Goal: Task Accomplishment & Management: Complete application form

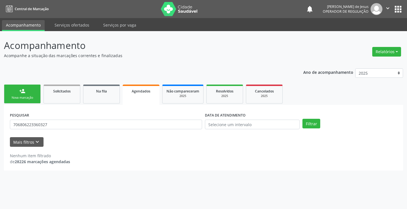
click at [21, 95] on link "person_add Nova marcação" at bounding box center [22, 93] width 37 height 19
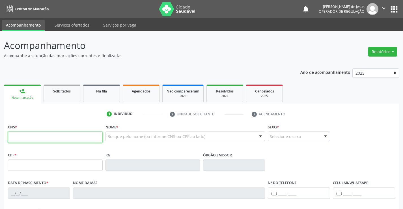
click at [29, 139] on input "text" at bounding box center [55, 136] width 95 height 11
type input "705 2064 2882 9278"
type input "2[DATE]"
type input "[PHONE_NUMBER]"
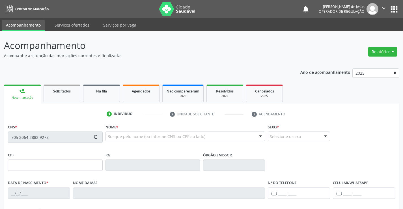
type input "S/N"
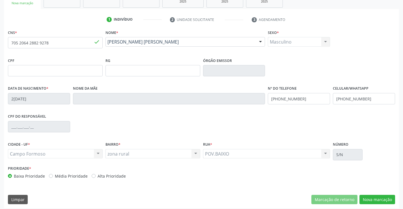
scroll to position [97, 0]
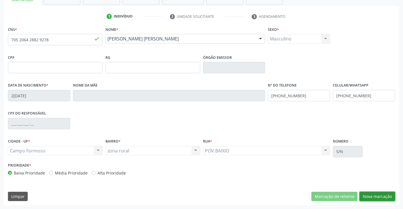
click at [367, 197] on button "Nova marcação" at bounding box center [377, 197] width 36 height 10
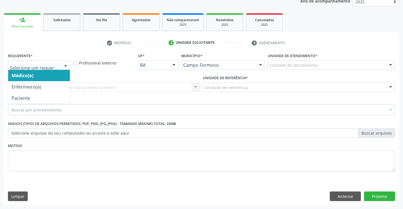
click at [65, 65] on div at bounding box center [65, 65] width 8 height 10
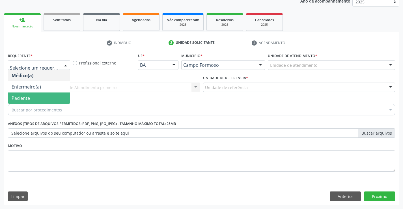
click at [32, 96] on span "Paciente" at bounding box center [39, 97] width 62 height 11
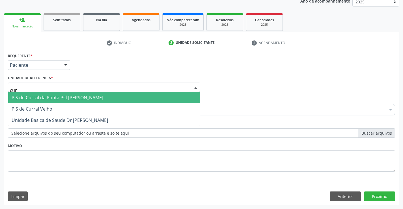
type input "curr"
click at [44, 99] on span "P S de Curral da Ponta Psf [PERSON_NAME]" at bounding box center [58, 97] width 92 height 6
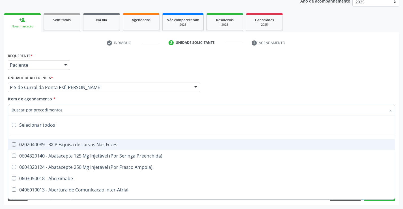
click at [32, 110] on input "Item de agendamento *" at bounding box center [199, 109] width 374 height 11
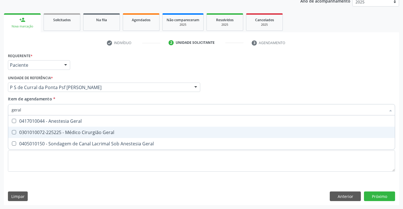
drag, startPoint x: 58, startPoint y: 133, endPoint x: 58, endPoint y: 125, distance: 8.2
click at [58, 125] on ul "Selecionar todos 0417010044 - Anestesia Geral 0301010072-225225 - Médico Cirurg…" at bounding box center [201, 132] width 386 height 34
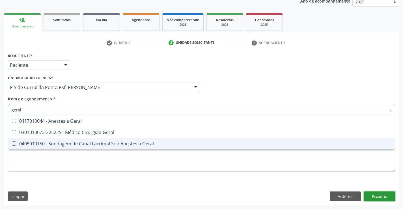
click at [374, 196] on div "Requerente * Paciente Médico(a) Enfermeiro(a) Paciente Nenhum resultado encontr…" at bounding box center [201, 127] width 395 height 153
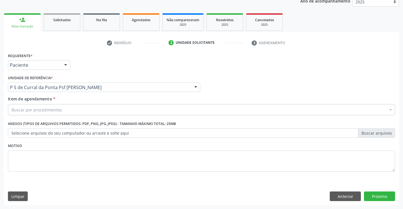
click at [77, 110] on div "Buscar por procedimentos" at bounding box center [201, 109] width 387 height 11
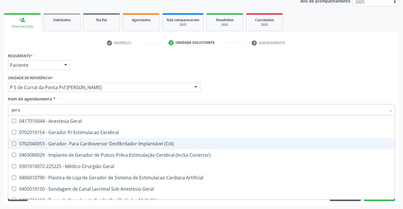
type input "geral"
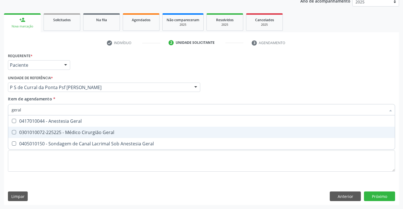
click at [49, 131] on div "0301010072-225225 - Médico Cirurgião Geral" at bounding box center [201, 132] width 379 height 5
checkbox Geral "true"
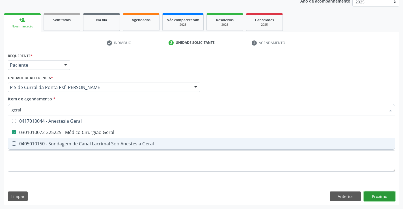
click at [374, 195] on div "Requerente * Paciente Médico(a) Enfermeiro(a) Paciente Nenhum resultado encontr…" at bounding box center [201, 127] width 395 height 153
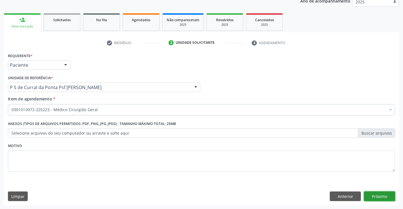
click at [380, 197] on button "Próximo" at bounding box center [379, 196] width 31 height 10
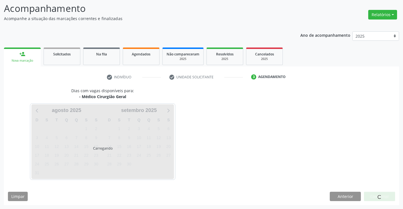
scroll to position [37, 0]
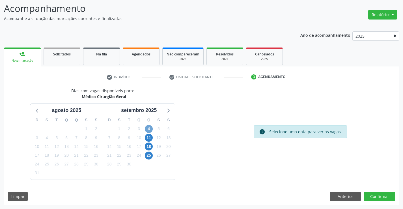
click at [148, 127] on span "4" at bounding box center [149, 129] width 8 height 8
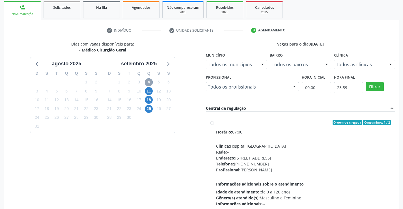
scroll to position [119, 0]
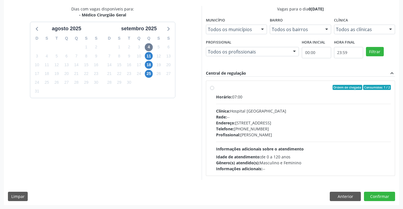
click at [216, 89] on label "Ordem de chegada Consumidos: 1 / 2 Horário: 07:00 Clínica: Hospital [GEOGRAPHIC…" at bounding box center [303, 128] width 175 height 87
click at [212, 89] on input "Ordem de chegada Consumidos: 1 / 2 Horário: 07:00 Clínica: Hospital [GEOGRAPHIC…" at bounding box center [212, 87] width 4 height 5
radio input "true"
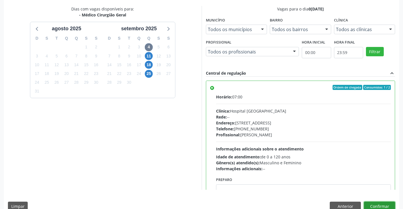
click at [379, 205] on button "Confirmar" at bounding box center [379, 206] width 31 height 10
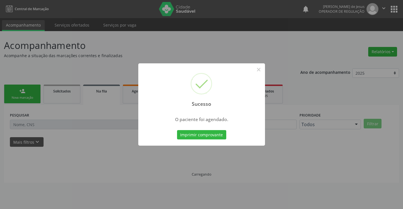
scroll to position [0, 0]
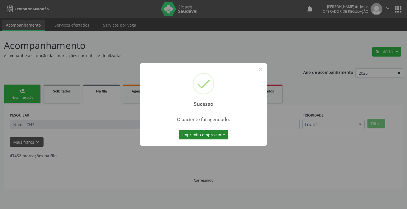
click at [195, 135] on button "Imprimir comprovante" at bounding box center [203, 135] width 49 height 10
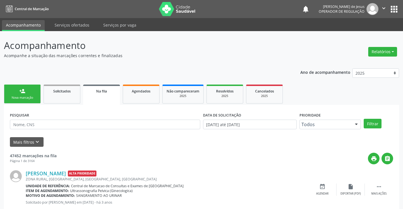
click at [30, 92] on link "person_add Nova marcação" at bounding box center [22, 93] width 37 height 19
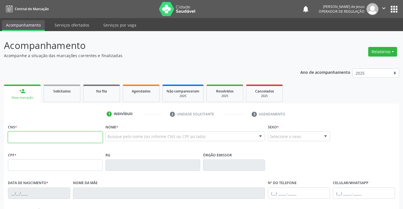
click at [21, 136] on input "text" at bounding box center [55, 136] width 95 height 11
type input "700 8079 3527 8781"
type input "2007586088"
type input "[DATE]"
type input "[PHONE_NUMBER]"
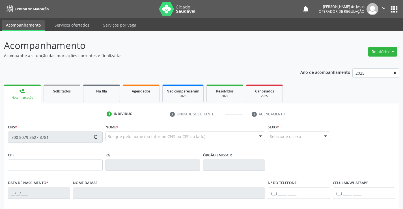
type input "S/N"
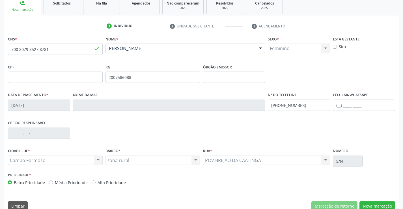
scroll to position [97, 0]
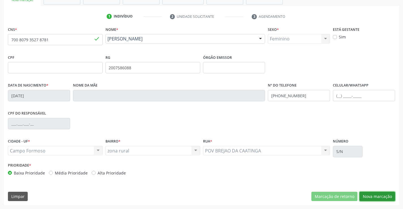
click at [368, 197] on button "Nova marcação" at bounding box center [377, 197] width 36 height 10
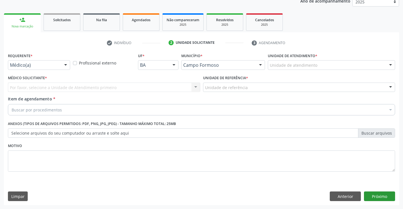
scroll to position [71, 0]
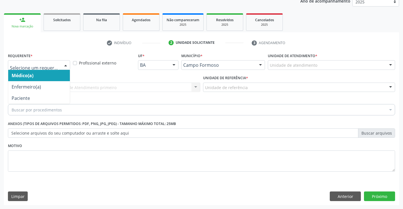
click at [64, 63] on div at bounding box center [65, 65] width 8 height 10
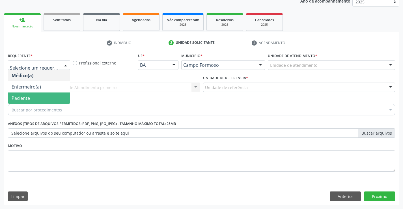
click at [22, 99] on span "Paciente" at bounding box center [21, 98] width 18 height 6
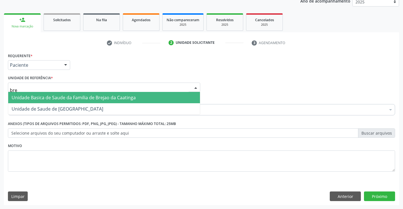
type input "brej"
click at [45, 100] on span "Unidade Basica de Saude da Familia de Brejao da Caatinga" at bounding box center [74, 97] width 124 height 6
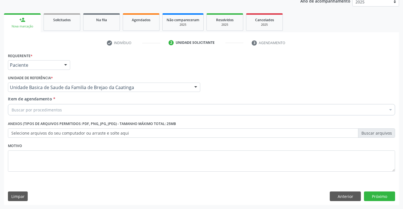
drag, startPoint x: 38, startPoint y: 113, endPoint x: 37, endPoint y: 110, distance: 3.2
click at [38, 112] on div "Buscar por procedimentos" at bounding box center [201, 109] width 387 height 11
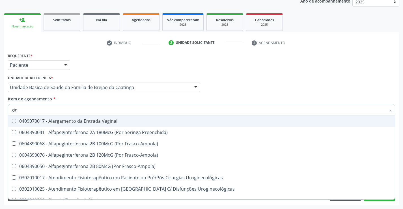
type input "gine"
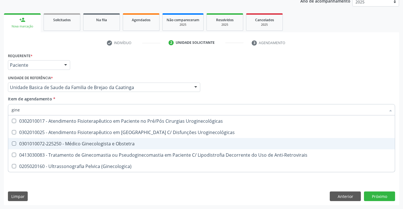
click at [86, 142] on div "0301010072-225250 - Médico Ginecologista e Obstetra" at bounding box center [201, 143] width 379 height 5
checkbox Obstetra "true"
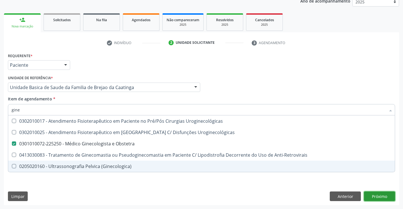
click at [377, 193] on div "Requerente * Paciente Médico(a) Enfermeiro(a) Paciente Nenhum resultado encontr…" at bounding box center [201, 127] width 395 height 153
checkbox Uroginecológicas "true"
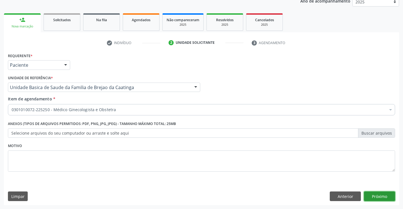
click at [380, 195] on button "Próximo" at bounding box center [379, 196] width 31 height 10
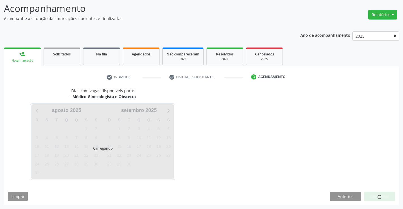
scroll to position [37, 0]
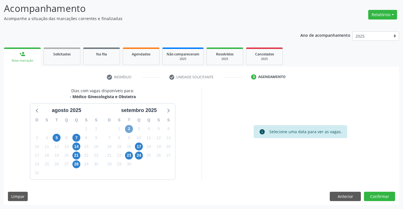
click at [129, 125] on span "2" at bounding box center [129, 129] width 8 height 8
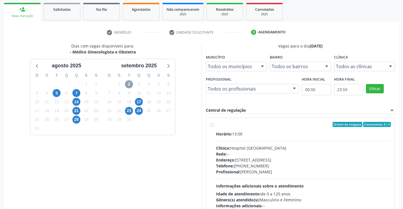
scroll to position [119, 0]
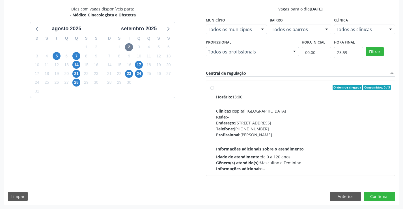
click at [216, 88] on label "Ordem de chegada Consumidos: 0 / 5 Horário: 13:00 Clínica: Hospital [GEOGRAPHIC…" at bounding box center [303, 128] width 175 height 87
click at [211, 88] on input "Ordem de chegada Consumidos: 0 / 5 Horário: 13:00 Clínica: Hospital [GEOGRAPHIC…" at bounding box center [212, 87] width 4 height 5
radio input "true"
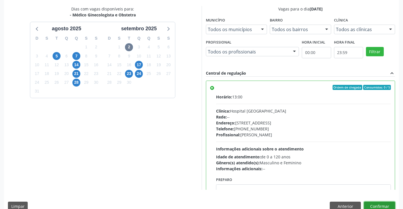
click at [372, 205] on button "Confirmar" at bounding box center [379, 206] width 31 height 10
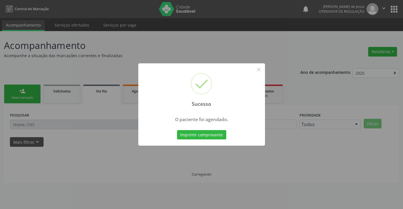
scroll to position [0, 0]
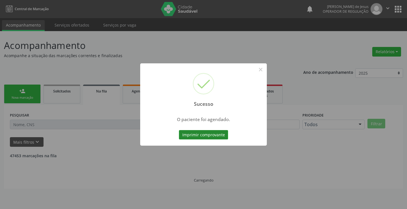
click at [197, 135] on button "Imprimir comprovante" at bounding box center [203, 135] width 49 height 10
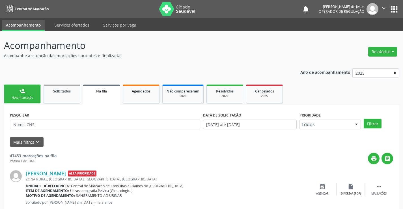
click at [22, 96] on div "Nova marcação" at bounding box center [22, 97] width 28 height 4
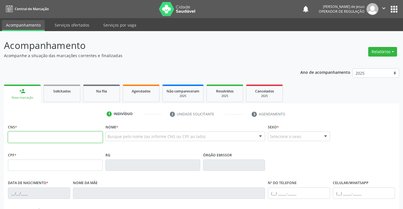
click at [18, 136] on input "text" at bounding box center [55, 136] width 95 height 11
type input "700 0015 6563 8403"
type input "1135285667"
type input "0[DATE]"
type input "[PHONE_NUMBER]"
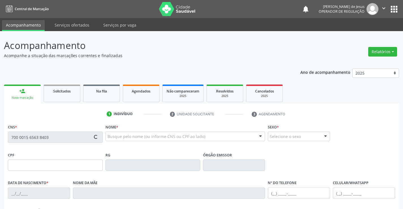
type input "[PHONE_NUMBER]"
type input "795.084.305-59"
type input "sn"
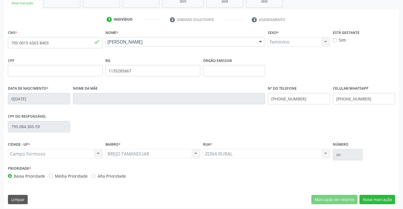
scroll to position [97, 0]
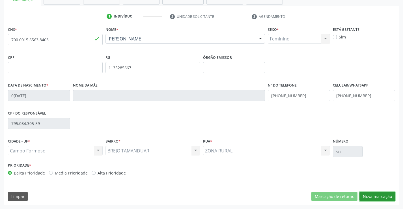
click at [381, 195] on button "Nova marcação" at bounding box center [377, 197] width 36 height 10
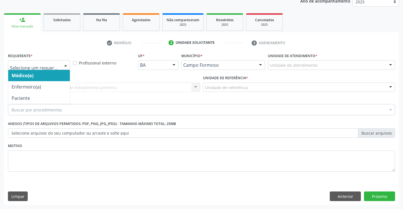
click at [65, 64] on div at bounding box center [65, 65] width 8 height 10
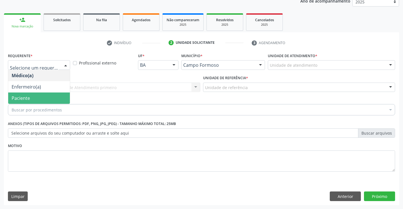
click at [31, 96] on span "Paciente" at bounding box center [39, 97] width 62 height 11
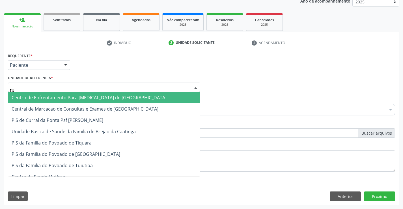
type input "tui"
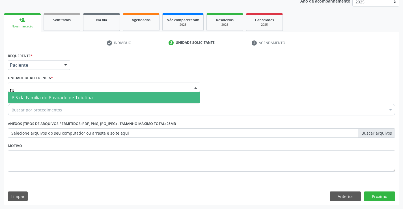
click at [40, 98] on span "P S da Familia do Povoado de Tuiutiba" at bounding box center [52, 97] width 81 height 6
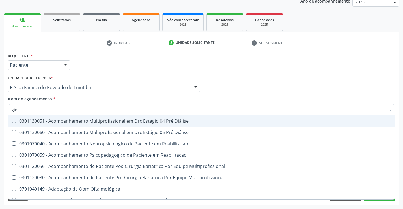
type input "gine"
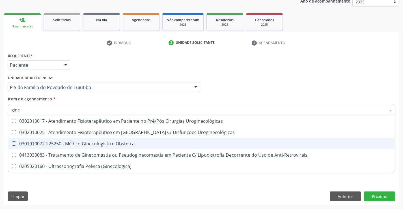
click at [96, 147] on span "0301010072-225250 - Médico Ginecologista e Obstetra" at bounding box center [201, 143] width 386 height 11
checkbox Obstetra "true"
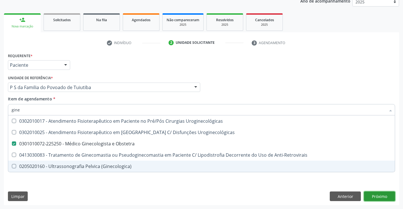
click at [381, 194] on div "Requerente * Paciente Médico(a) Enfermeiro(a) Paciente Nenhum resultado encontr…" at bounding box center [201, 127] width 395 height 153
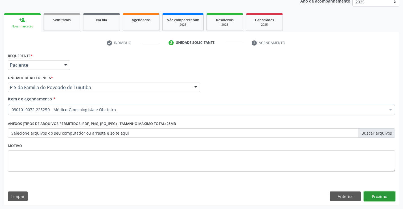
click at [384, 195] on button "Próximo" at bounding box center [379, 196] width 31 height 10
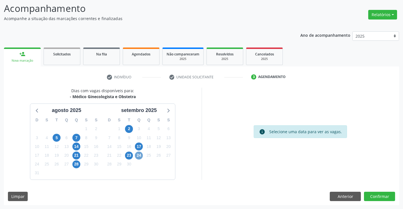
click at [138, 155] on span "24" at bounding box center [139, 155] width 8 height 8
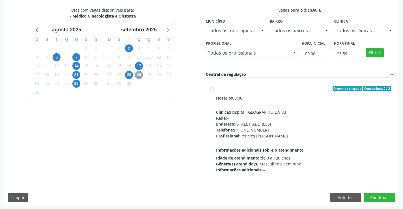
scroll to position [119, 0]
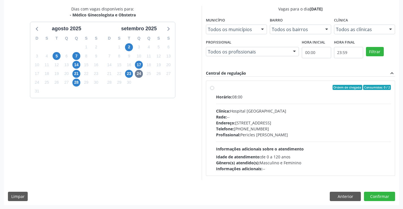
click at [216, 86] on label "Ordem de chegada Consumidos: 0 / 2 Horário: 08:00 Clínica: Hospital [GEOGRAPHIC…" at bounding box center [303, 128] width 175 height 87
click at [212, 86] on input "Ordem de chegada Consumidos: 0 / 2 Horário: 08:00 Clínica: Hospital [GEOGRAPHIC…" at bounding box center [212, 87] width 4 height 5
radio input "true"
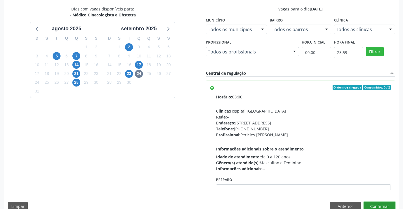
click at [379, 205] on button "Confirmar" at bounding box center [379, 206] width 31 height 10
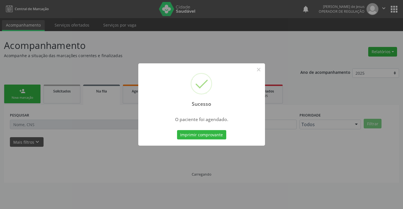
scroll to position [0, 0]
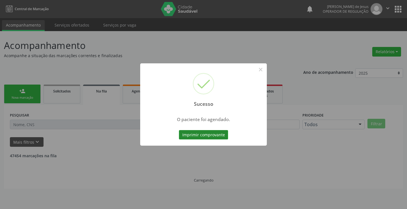
click at [216, 133] on button "Imprimir comprovante" at bounding box center [203, 135] width 49 height 10
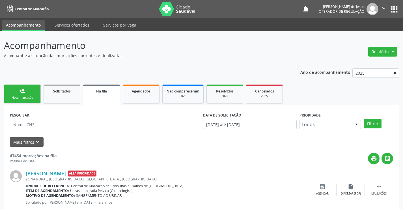
click at [19, 95] on link "person_add Nova marcação" at bounding box center [22, 93] width 37 height 19
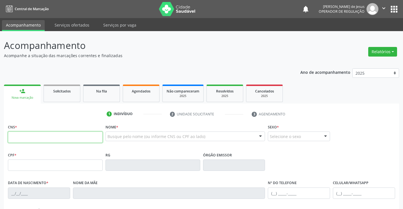
click at [25, 139] on input "text" at bounding box center [55, 136] width 95 height 11
type input "700 5035 1646 1659"
type input "2253265667"
type input "2[DATE]"
type input "[PHONE_NUMBER]"
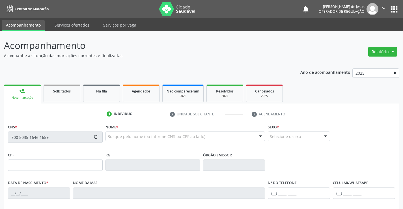
type input "[PHONE_NUMBER]"
type input "091.954.825-39"
type input "S/N"
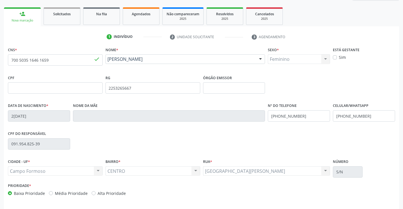
scroll to position [97, 0]
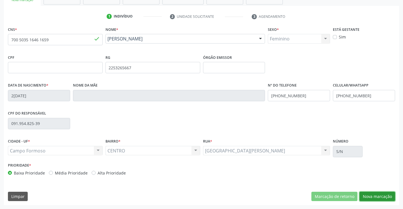
click at [371, 194] on button "Nova marcação" at bounding box center [377, 197] width 36 height 10
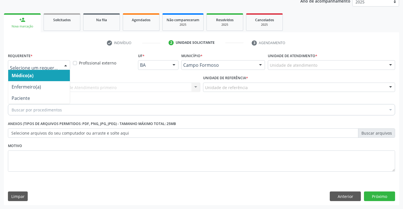
click at [64, 64] on div at bounding box center [65, 65] width 8 height 10
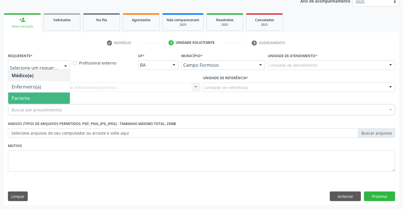
click at [44, 97] on span "Paciente" at bounding box center [39, 97] width 62 height 11
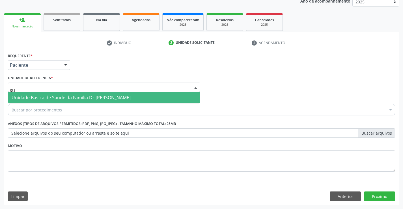
type input "sud"
click at [40, 93] on span "Unidade Basica de Saude da Familia Dr [PERSON_NAME]" at bounding box center [104, 97] width 192 height 11
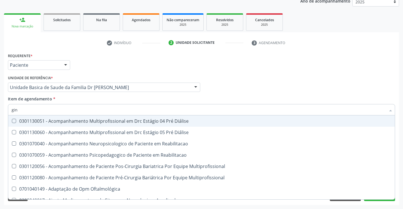
type input "gine"
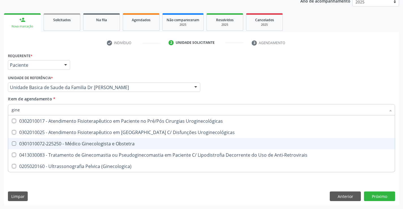
click at [79, 142] on div "0301010072-225250 - Médico Ginecologista e Obstetra" at bounding box center [201, 143] width 379 height 5
checkbox Obstetra "true"
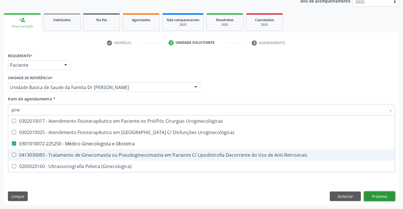
click at [377, 197] on div "Requerente * Paciente Médico(a) Enfermeiro(a) Paciente Nenhum resultado encontr…" at bounding box center [201, 127] width 395 height 153
checkbox Uroginecológicas "true"
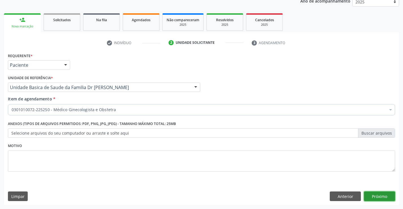
click at [375, 195] on button "Próximo" at bounding box center [379, 196] width 31 height 10
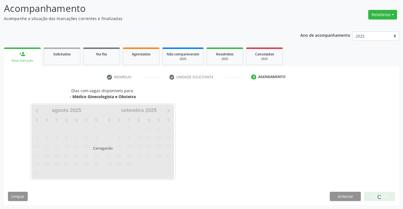
scroll to position [37, 0]
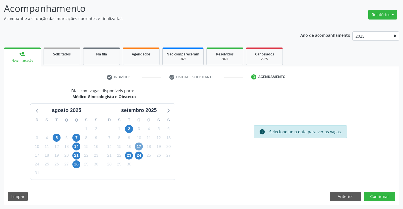
click at [140, 144] on span "17" at bounding box center [139, 146] width 8 height 8
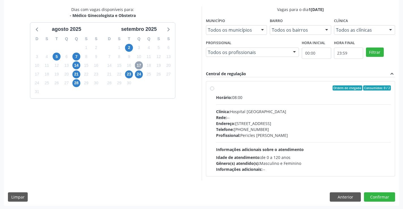
scroll to position [118, 0]
click at [216, 88] on label "Ordem de chegada Consumidos: 0 / 2 Horário: 08:00 Clínica: Hospital [GEOGRAPHIC…" at bounding box center [303, 128] width 175 height 87
click at [212, 88] on input "Ordem de chegada Consumidos: 0 / 2 Horário: 08:00 Clínica: Hospital [GEOGRAPHIC…" at bounding box center [212, 87] width 4 height 5
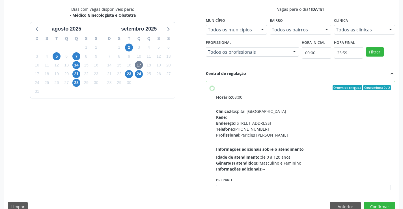
radio input "true"
click at [375, 205] on button "Confirmar" at bounding box center [379, 207] width 31 height 10
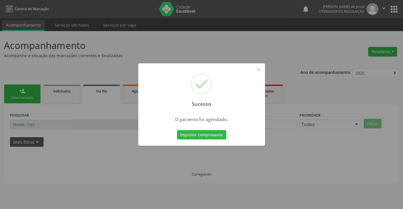
scroll to position [0, 0]
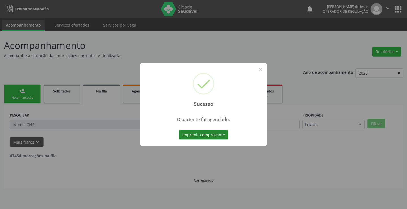
click at [211, 134] on button "Imprimir comprovante" at bounding box center [203, 135] width 49 height 10
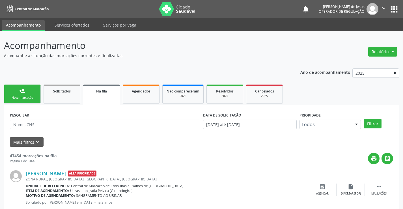
click at [14, 96] on div "Nova marcação" at bounding box center [22, 97] width 28 height 4
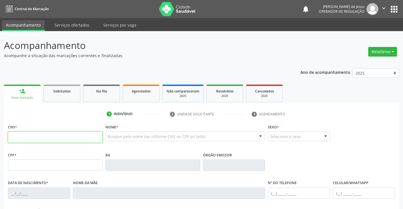
click at [17, 140] on input "text" at bounding box center [55, 136] width 95 height 11
type input "702 1047 7561 3693"
type input "2020069210"
type input "[DATE]"
type input "[PHONE_NUMBER]"
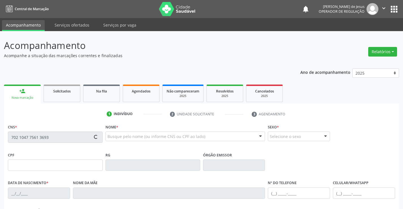
type input "[PHONE_NUMBER]"
type input "053.966.475-82"
type input "S/N"
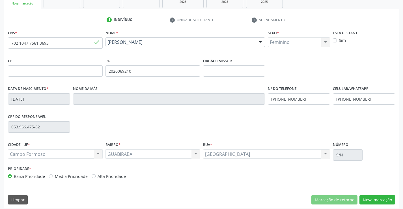
scroll to position [97, 0]
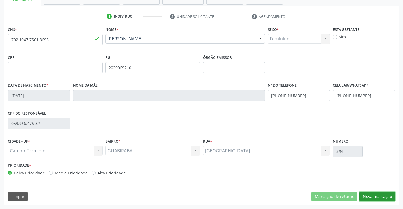
click at [368, 196] on button "Nova marcação" at bounding box center [377, 197] width 36 height 10
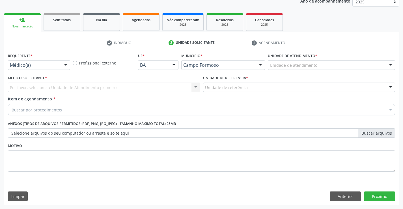
scroll to position [71, 0]
drag, startPoint x: 64, startPoint y: 65, endPoint x: 60, endPoint y: 67, distance: 4.5
click at [64, 65] on div at bounding box center [65, 65] width 8 height 10
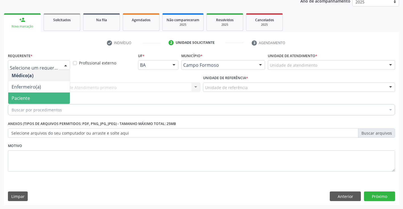
click at [33, 98] on span "Paciente" at bounding box center [39, 97] width 62 height 11
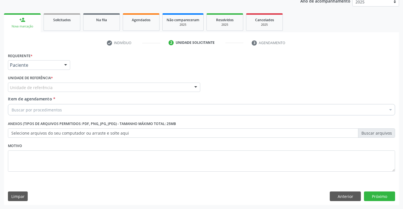
click at [195, 85] on div at bounding box center [195, 88] width 8 height 10
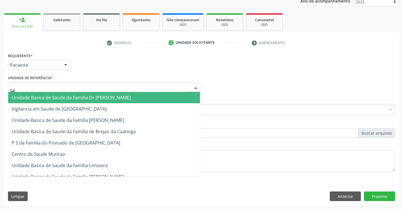
type input "sao"
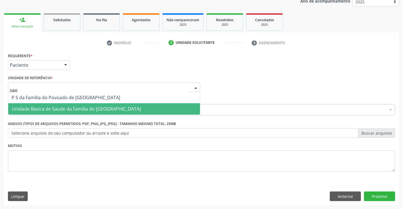
drag, startPoint x: 110, startPoint y: 106, endPoint x: 120, endPoint y: 99, distance: 11.9
click at [112, 105] on span "Unidade Basica de Saude da Familia do [GEOGRAPHIC_DATA]" at bounding box center [104, 108] width 192 height 11
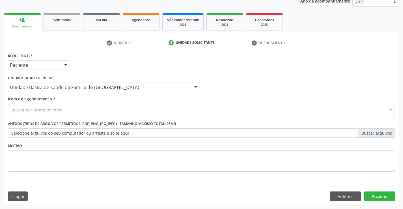
click at [74, 108] on div "Buscar por procedimentos" at bounding box center [201, 109] width 387 height 11
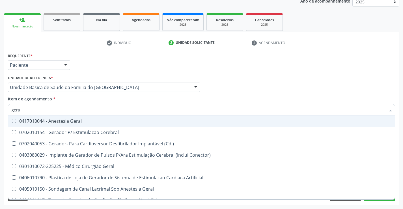
type input "geral"
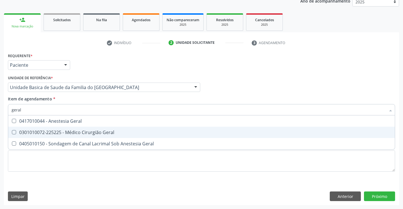
click at [82, 133] on div "0301010072-225225 - Médico Cirurgião Geral" at bounding box center [201, 132] width 379 height 5
checkbox Geral "true"
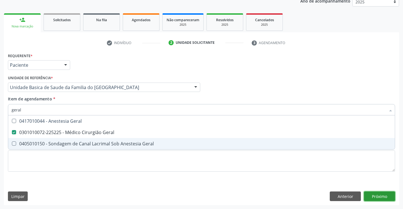
click at [379, 196] on div "Requerente * Paciente Médico(a) Enfermeiro(a) Paciente Nenhum resultado encontr…" at bounding box center [201, 127] width 395 height 153
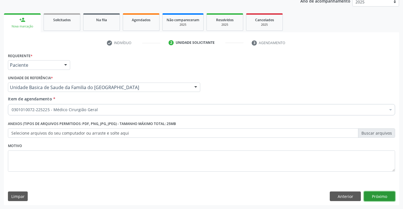
click at [379, 194] on button "Próximo" at bounding box center [379, 196] width 31 height 10
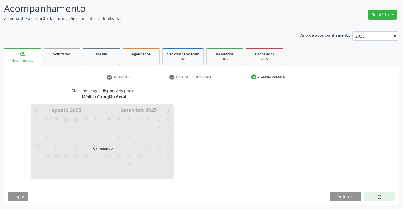
scroll to position [37, 0]
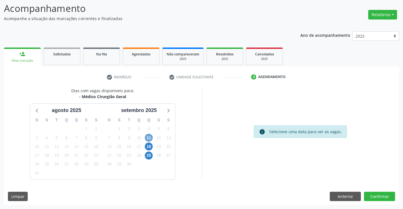
click at [148, 138] on span "11" at bounding box center [149, 138] width 8 height 8
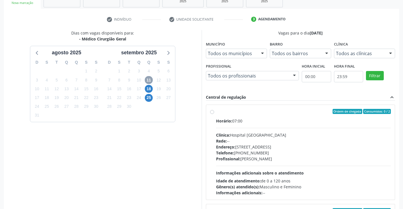
scroll to position [129, 0]
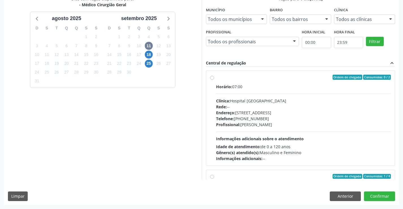
click at [216, 77] on label "Ordem de chegada Consumidos: 0 / 2 Horário: 07:00 Clínica: Hospital [GEOGRAPHIC…" at bounding box center [303, 118] width 175 height 87
click at [212, 77] on input "Ordem de chegada Consumidos: 0 / 2 Horário: 07:00 Clínica: Hospital [GEOGRAPHIC…" at bounding box center [212, 77] width 4 height 5
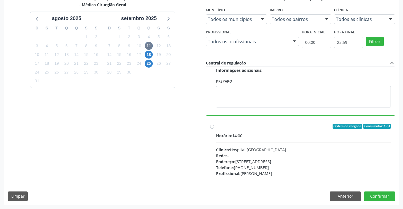
scroll to position [93, 0]
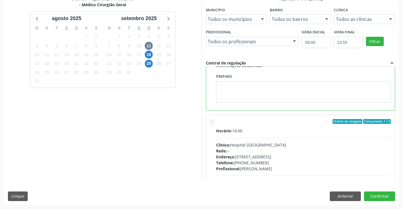
click at [216, 122] on label "Ordem de chegada Consumidos: 1 / 4 Horário: 14:00 Clínica: Hospital [GEOGRAPHIC…" at bounding box center [303, 162] width 175 height 87
click at [212, 122] on input "Ordem de chegada Consumidos: 1 / 4 Horário: 14:00 Clínica: Hospital [GEOGRAPHIC…" at bounding box center [212, 121] width 4 height 5
radio input "false"
radio input "true"
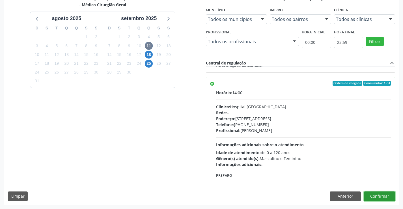
click at [380, 195] on button "Confirmar" at bounding box center [379, 196] width 31 height 10
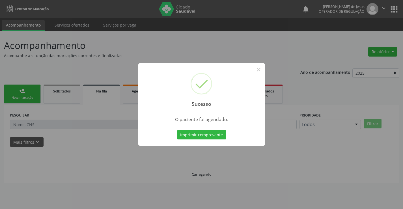
scroll to position [0, 0]
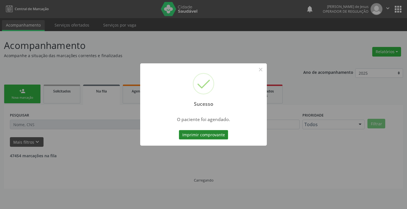
click at [193, 133] on button "Imprimir comprovante" at bounding box center [203, 135] width 49 height 10
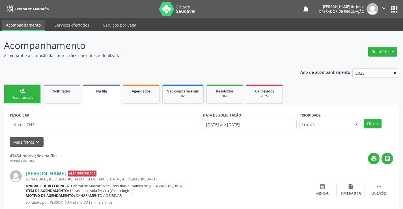
click at [26, 99] on div "Nova marcação" at bounding box center [22, 97] width 28 height 4
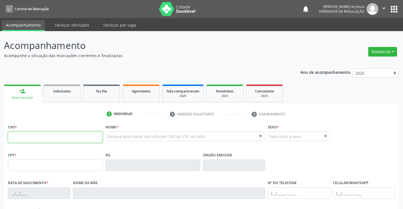
click at [20, 138] on input "text" at bounding box center [55, 136] width 95 height 11
type input "700 6064 1804 6063"
type input "2083498631"
type input "20/09/1996"
type input "(74) 99193-3298"
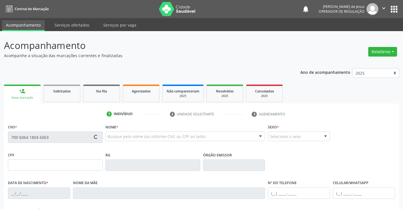
type input "860.906.035-70"
type input "S/N"
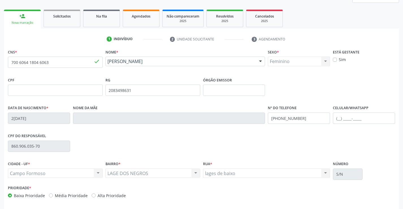
scroll to position [97, 0]
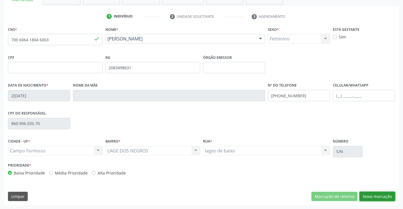
click at [372, 196] on button "Nova marcação" at bounding box center [377, 197] width 36 height 10
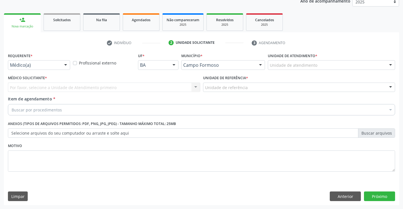
scroll to position [71, 0]
drag, startPoint x: 64, startPoint y: 64, endPoint x: 59, endPoint y: 68, distance: 6.5
click at [63, 65] on div at bounding box center [65, 65] width 8 height 10
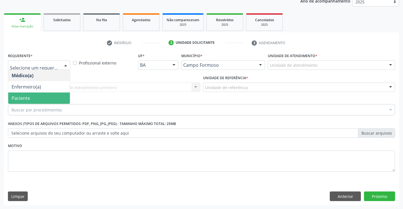
click at [30, 96] on span "Paciente" at bounding box center [39, 97] width 62 height 11
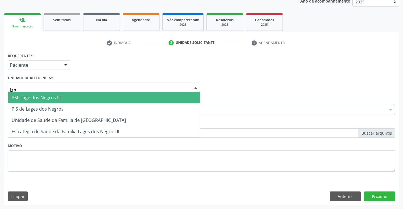
type input "lage"
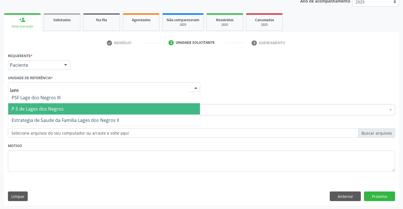
click at [35, 109] on span "P S de Lages dos Negros" at bounding box center [38, 109] width 52 height 6
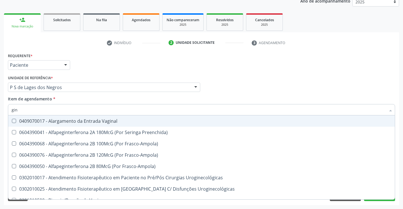
type input "gine"
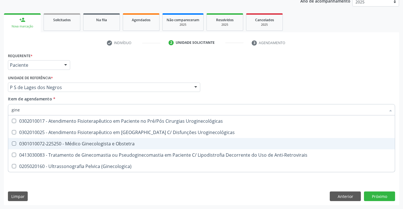
click at [106, 141] on div "0301010072-225250 - Médico Ginecologista e Obstetra" at bounding box center [201, 143] width 379 height 5
checkbox Obstetra "true"
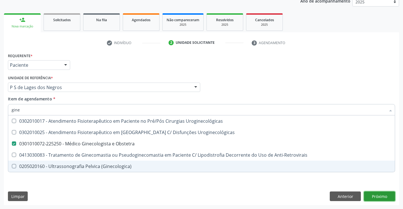
click at [370, 197] on div "Requerente * Paciente Médico(a) Enfermeiro(a) Paciente Nenhum resultado encontr…" at bounding box center [201, 127] width 395 height 153
checkbox Uroginecológicas "true"
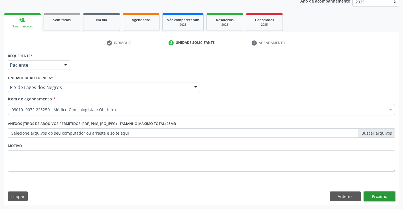
click at [370, 194] on button "Próximo" at bounding box center [379, 196] width 31 height 10
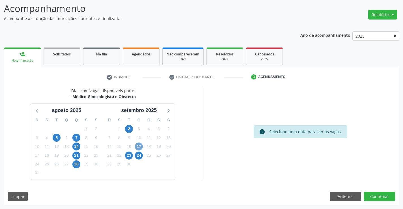
click at [140, 145] on span "17" at bounding box center [139, 146] width 8 height 8
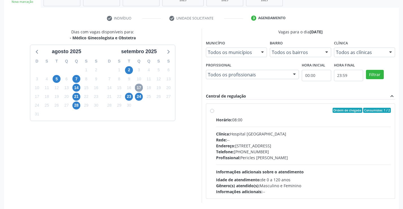
scroll to position [119, 0]
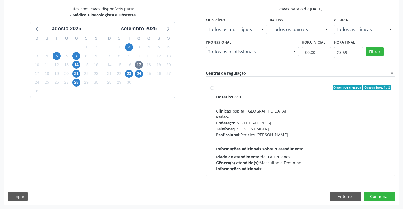
click at [216, 87] on label "Ordem de chegada Consumidos: 1 / 2 Horário: 08:00 Clínica: Hospital Sao Francis…" at bounding box center [303, 128] width 175 height 87
click at [213, 87] on input "Ordem de chegada Consumidos: 1 / 2 Horário: 08:00 Clínica: Hospital Sao Francis…" at bounding box center [212, 87] width 4 height 5
radio input "true"
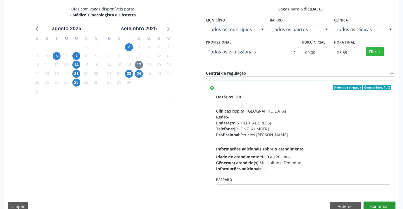
click at [372, 202] on button "Confirmar" at bounding box center [379, 206] width 31 height 10
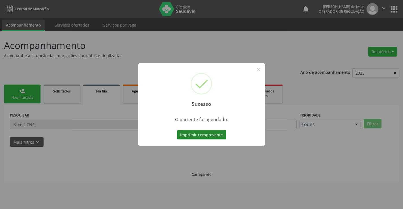
scroll to position [0, 0]
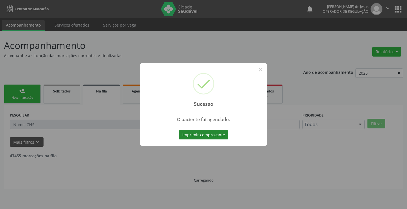
click at [199, 134] on button "Imprimir comprovante" at bounding box center [203, 135] width 49 height 10
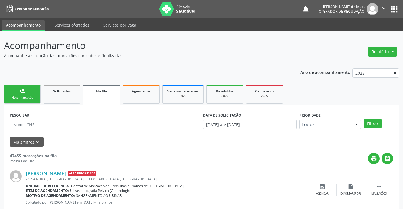
click at [14, 96] on div "Nova marcação" at bounding box center [22, 97] width 28 height 4
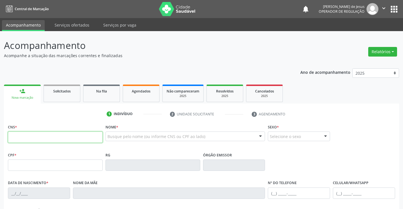
click at [19, 137] on input "text" at bounding box center [55, 136] width 95 height 11
type input "708 2031 9985 0543"
type input "0584617011"
type input "02/12/1966"
type input "Judite Santos"
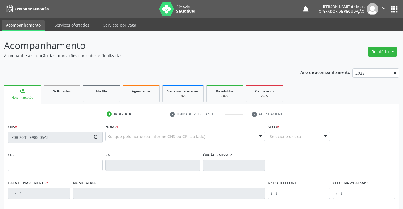
type input "(74) 99119-8257"
type input "617.868.705-25"
type input "203"
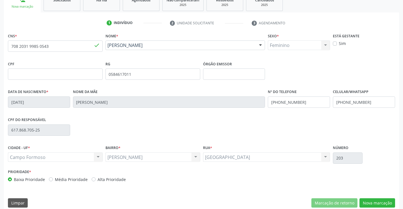
scroll to position [93, 0]
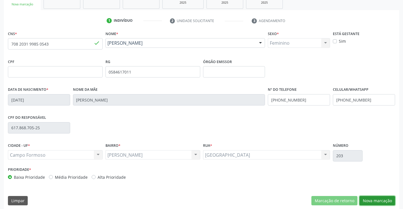
click at [373, 203] on button "Nova marcação" at bounding box center [377, 201] width 36 height 10
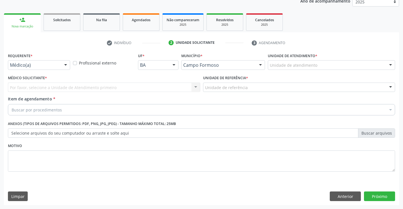
scroll to position [71, 0]
click at [68, 65] on div at bounding box center [65, 65] width 8 height 10
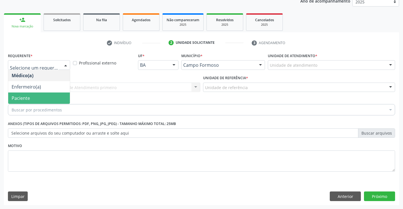
click at [51, 98] on span "Paciente" at bounding box center [39, 97] width 62 height 11
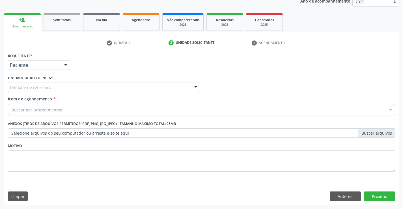
click at [64, 85] on div "Unidade de referência" at bounding box center [104, 87] width 192 height 10
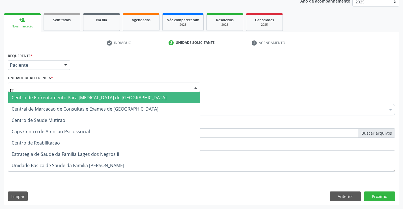
type input "tra"
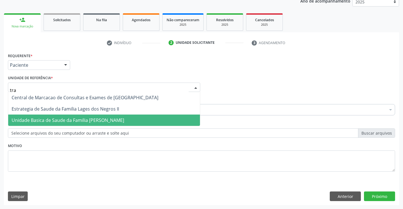
click at [64, 119] on span "Unidade Basica de Saude da Familia [PERSON_NAME]" at bounding box center [68, 120] width 112 height 6
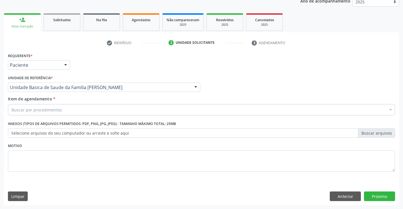
click at [72, 109] on div "Buscar por procedimentos" at bounding box center [201, 109] width 387 height 11
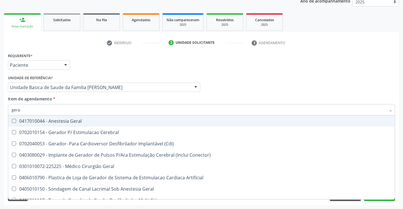
type input "geral"
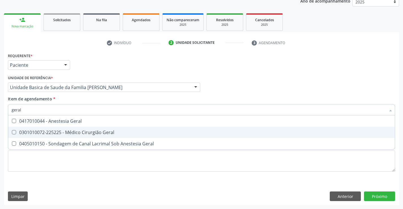
click at [66, 132] on div "0301010072-225225 - Médico Cirurgião Geral" at bounding box center [201, 132] width 379 height 5
checkbox Geral "true"
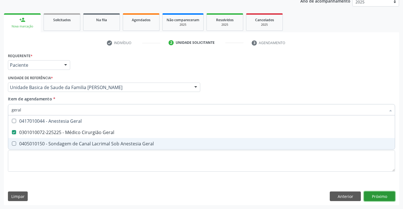
click at [375, 194] on div "Requerente * Paciente Médico(a) Enfermeiro(a) Paciente Nenhum resultado encontr…" at bounding box center [201, 127] width 395 height 153
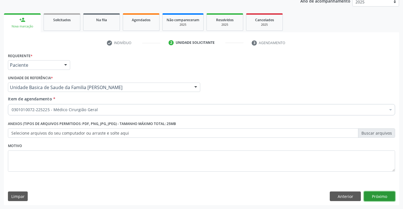
click at [376, 195] on button "Próximo" at bounding box center [379, 196] width 31 height 10
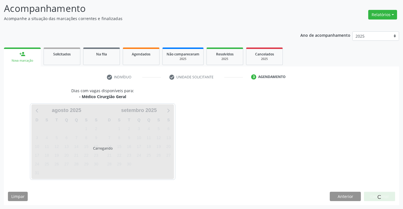
scroll to position [37, 0]
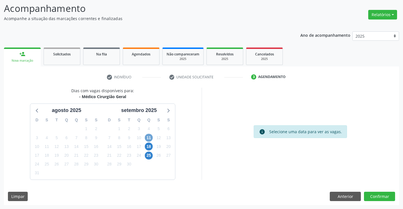
click at [149, 136] on span "11" at bounding box center [149, 138] width 8 height 8
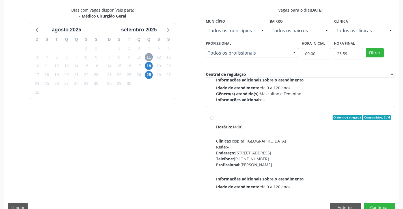
scroll to position [69, 0]
click at [233, 154] on span "Endereço:" at bounding box center [225, 153] width 19 height 5
click at [214, 121] on input "Ordem de chegada Consumidos: 2 / 4 Horário: 14:00 Clínica: Hospital Sao Francis…" at bounding box center [212, 118] width 4 height 5
radio input "true"
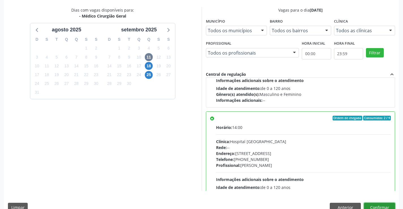
click at [375, 203] on button "Confirmar" at bounding box center [379, 208] width 31 height 10
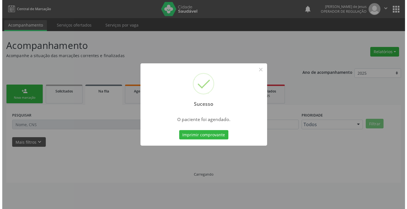
scroll to position [0, 0]
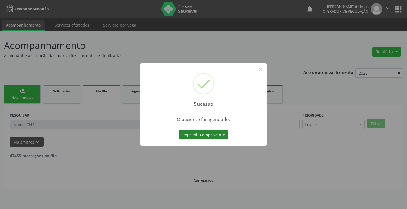
click at [193, 135] on button "Imprimir comprovante" at bounding box center [203, 135] width 49 height 10
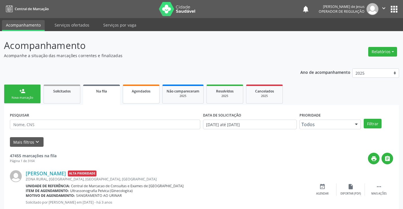
click at [157, 91] on link "Agendados" at bounding box center [141, 93] width 37 height 19
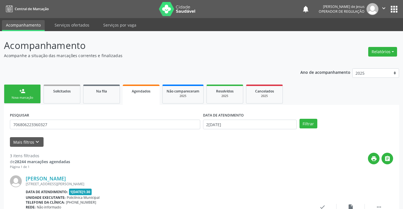
click at [36, 93] on link "person_add Nova marcação" at bounding box center [22, 93] width 37 height 19
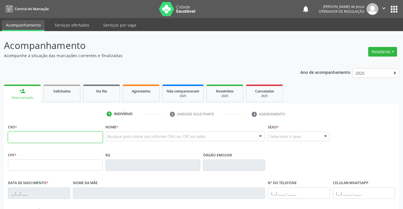
click at [17, 140] on input "text" at bounding box center [55, 136] width 95 height 11
click at [143, 90] on span "Agendados" at bounding box center [141, 91] width 19 height 5
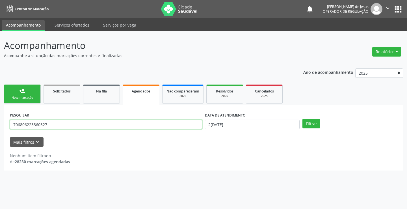
drag, startPoint x: 12, startPoint y: 124, endPoint x: 67, endPoint y: 126, distance: 54.6
click at [66, 124] on input "706806223360327" at bounding box center [106, 124] width 192 height 10
type input "lohan rodrigues de jesus"
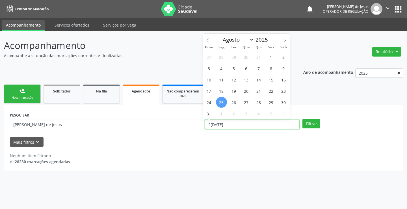
drag, startPoint x: 208, startPoint y: 125, endPoint x: 240, endPoint y: 125, distance: 32.8
click at [240, 125] on input "25/08/2025" at bounding box center [252, 124] width 95 height 10
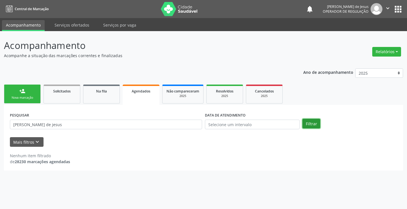
click at [306, 123] on button "Filtrar" at bounding box center [311, 124] width 18 height 10
click at [143, 91] on span "Agendados" at bounding box center [141, 91] width 19 height 5
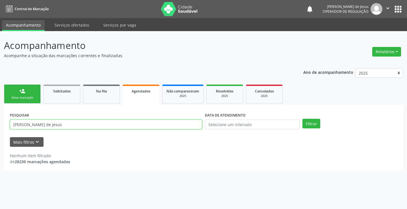
drag, startPoint x: 11, startPoint y: 123, endPoint x: 14, endPoint y: 130, distance: 7.2
click at [14, 130] on div "PESQUISAR lohan rodrigues de jesus" at bounding box center [105, 122] width 195 height 22
type input "Lohan rodrigues de jesus"
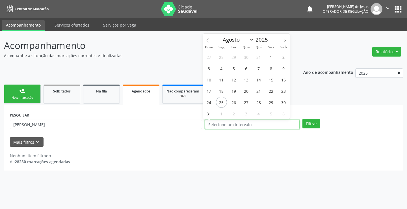
click at [213, 125] on input "text" at bounding box center [252, 124] width 95 height 10
click at [284, 42] on icon at bounding box center [285, 40] width 2 height 4
select select "8"
click at [271, 57] on span "5" at bounding box center [271, 56] width 11 height 11
type input "05/09/2025"
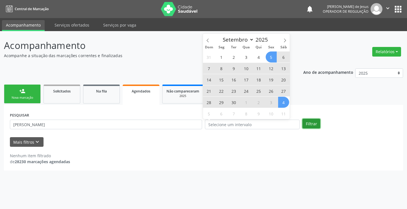
click at [317, 124] on button "Filtrar" at bounding box center [311, 124] width 18 height 10
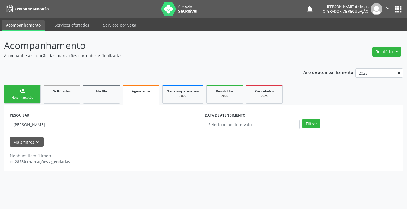
click at [25, 97] on div "Nova marcação" at bounding box center [22, 97] width 28 height 4
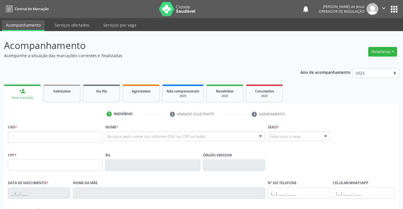
click at [26, 95] on link "person_add Nova marcação" at bounding box center [22, 93] width 37 height 19
click at [141, 94] on link "Agendados" at bounding box center [141, 93] width 37 height 18
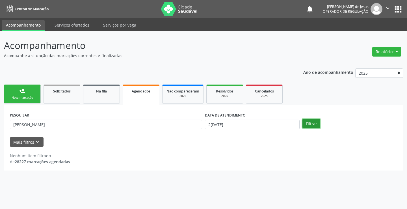
click at [307, 124] on button "Filtrar" at bounding box center [311, 124] width 18 height 10
